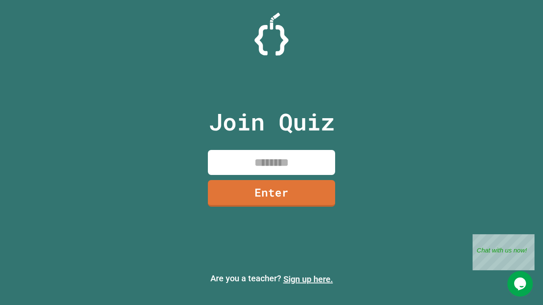
click at [308, 279] on link "Sign up here." at bounding box center [308, 279] width 50 height 10
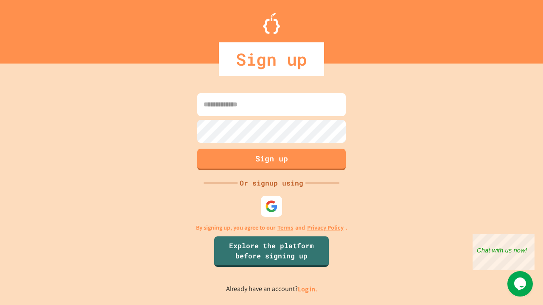
click at [308, 289] on link "Log in." at bounding box center [307, 289] width 19 height 9
